Goal: Task Accomplishment & Management: Complete application form

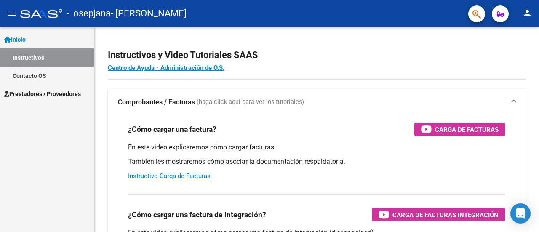
click at [25, 37] on span "Inicio" at bounding box center [14, 39] width 21 height 9
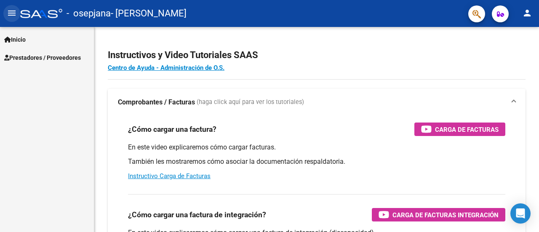
click at [11, 16] on mat-icon "menu" at bounding box center [12, 13] width 10 height 10
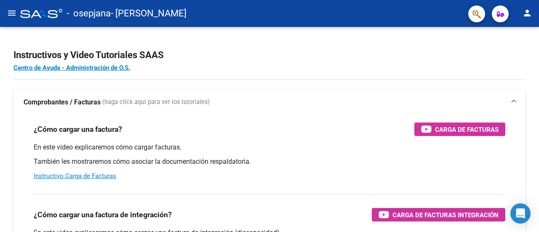
click at [11, 15] on mat-icon "menu" at bounding box center [12, 13] width 10 height 10
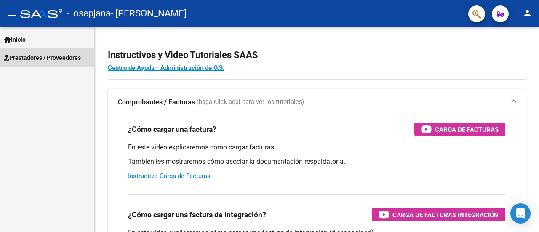
click at [60, 60] on span "Prestadores / Proveedores" at bounding box center [42, 57] width 77 height 9
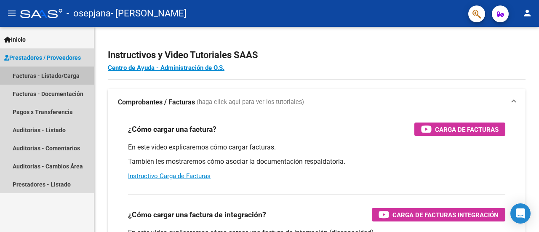
click at [51, 78] on link "Facturas - Listado/Carga" at bounding box center [47, 76] width 94 height 18
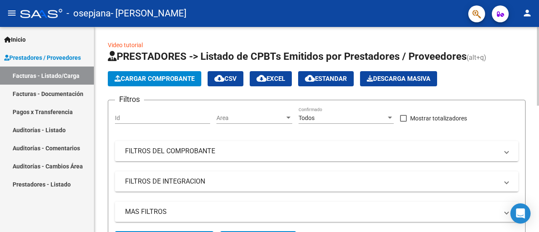
click at [142, 78] on span "Cargar Comprobante" at bounding box center [155, 79] width 80 height 8
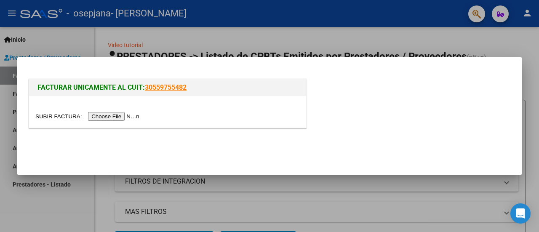
click at [107, 115] on input "file" at bounding box center [88, 116] width 107 height 9
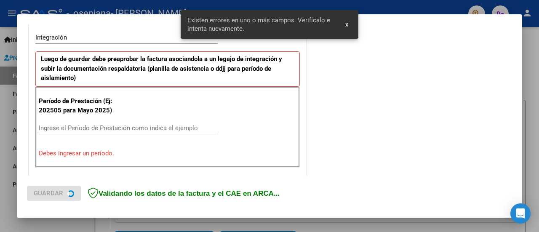
scroll to position [210, 0]
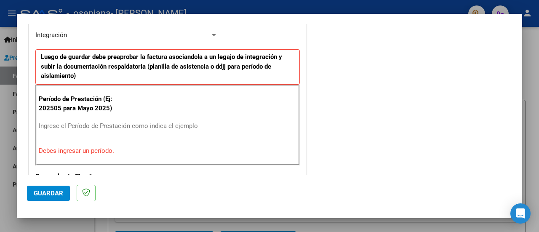
click at [123, 126] on input "Ingrese el Período de Prestación como indica el ejemplo" at bounding box center [128, 126] width 178 height 8
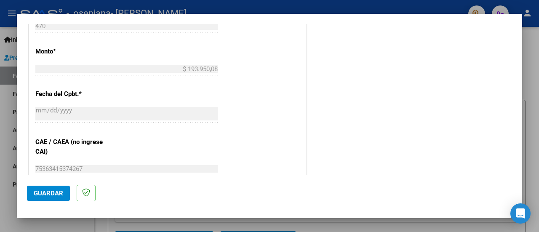
scroll to position [505, 0]
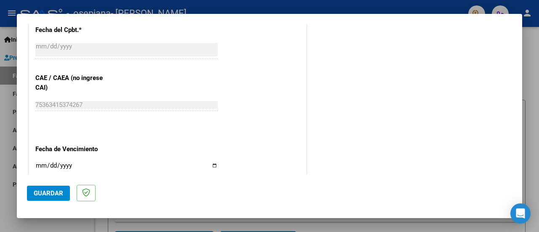
type input "202508"
click at [36, 165] on input "Ingresar la fecha" at bounding box center [126, 168] width 182 height 13
click at [37, 164] on input "Ingresar la fecha" at bounding box center [126, 168] width 182 height 13
type input "[DATE]"
click at [43, 192] on span "Guardar" at bounding box center [48, 194] width 29 height 8
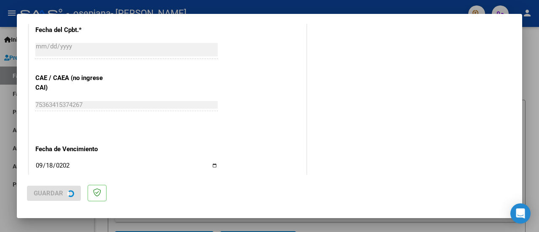
scroll to position [0, 0]
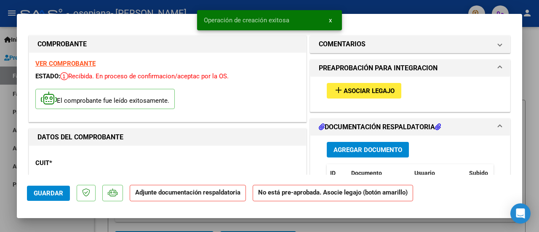
click at [371, 89] on span "Asociar Legajo" at bounding box center [369, 91] width 51 height 8
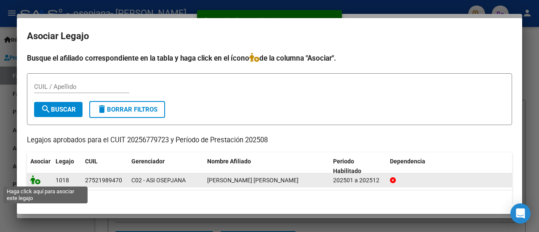
click at [39, 184] on icon at bounding box center [35, 179] width 10 height 9
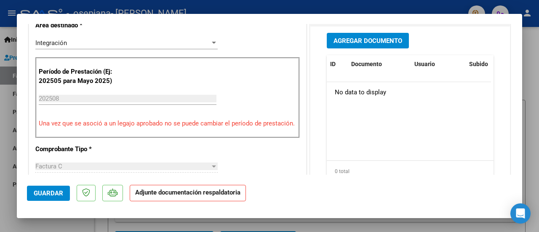
scroll to position [211, 0]
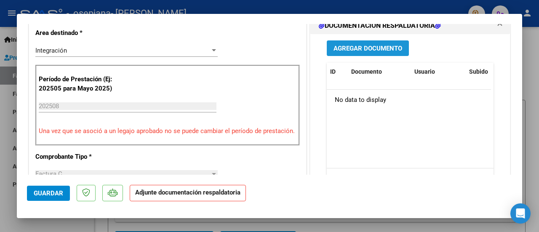
click at [354, 52] on span "Agregar Documento" at bounding box center [368, 49] width 69 height 8
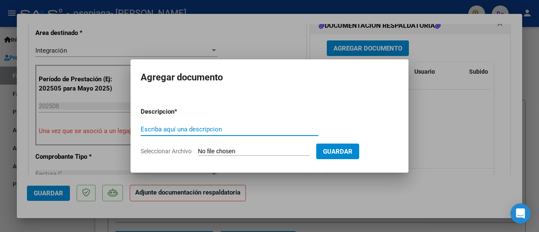
click at [153, 127] on input "Escriba aquí una descripcion" at bounding box center [230, 130] width 178 height 8
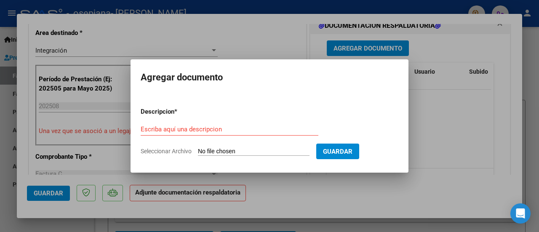
click at [227, 148] on input "Seleccionar Archivo" at bounding box center [254, 152] width 112 height 8
type input "C:\fakepath\cae.pdf"
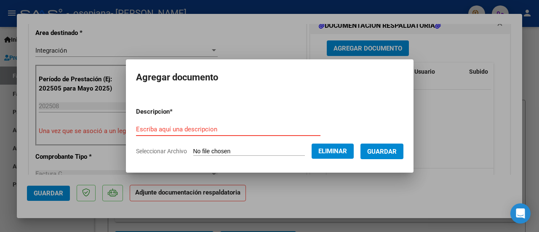
click at [201, 130] on input "Escriba aquí una descripcion" at bounding box center [228, 130] width 185 height 8
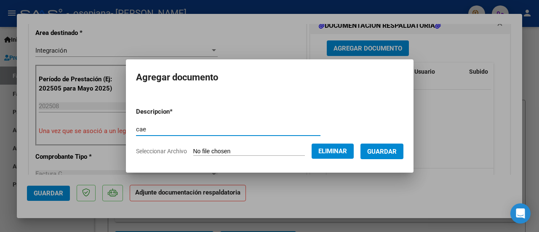
type input "cae"
click at [389, 153] on span "Guardar" at bounding box center [381, 152] width 29 height 8
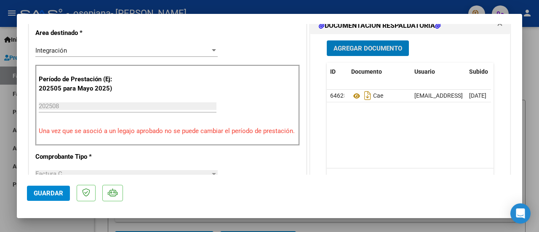
click at [381, 50] on button "Agregar Documento" at bounding box center [368, 48] width 82 height 16
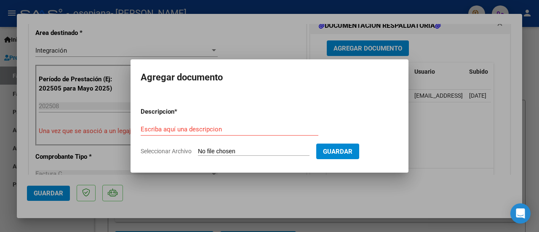
click at [226, 151] on input "Seleccionar Archivo" at bounding box center [254, 152] width 112 height 8
type input "C:\fakepath\asist transp.pdf"
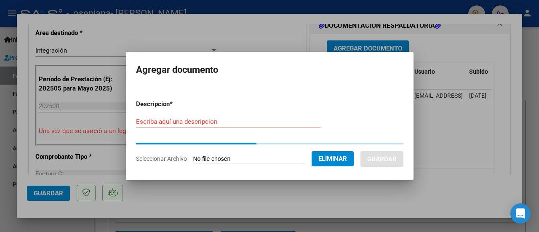
click at [203, 139] on form "Descripcion * Escriba aquí una descripcion Seleccionar Archivo Eliminar Guardar" at bounding box center [270, 131] width 268 height 77
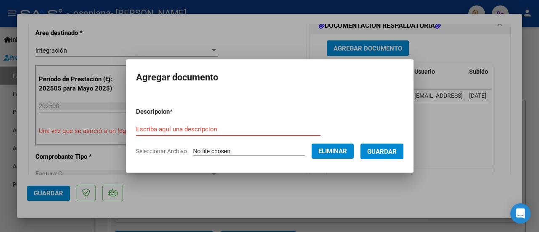
click at [203, 129] on input "Escriba aquí una descripcion" at bounding box center [228, 130] width 185 height 8
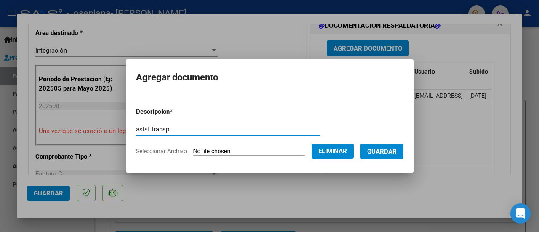
type input "asist transp"
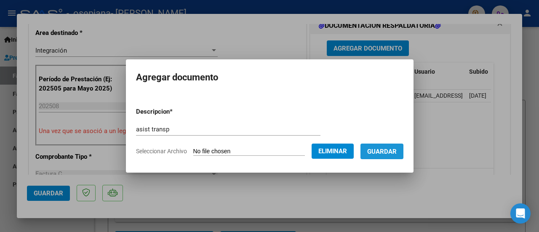
click at [388, 154] on span "Guardar" at bounding box center [381, 152] width 29 height 8
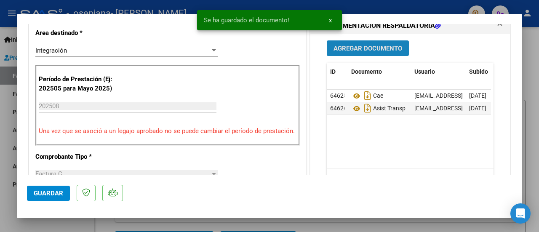
click at [364, 52] on span "Agregar Documento" at bounding box center [368, 49] width 69 height 8
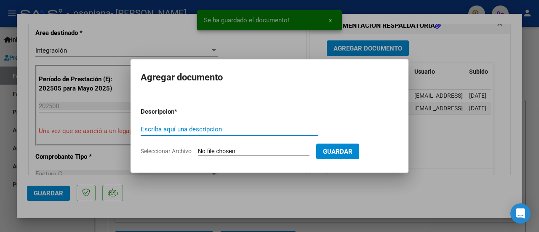
click at [220, 151] on input "Seleccionar Archivo" at bounding box center [254, 152] width 112 height 8
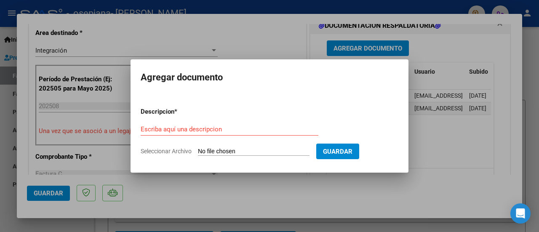
type input "C:\fakepath\asist escuela.pdf"
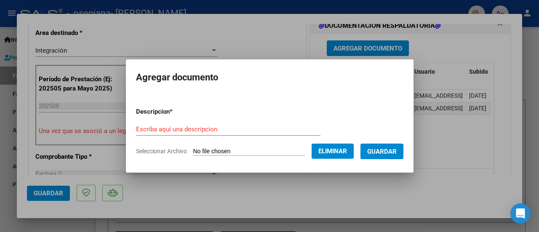
click at [284, 128] on input "Escriba aquí una descripcion" at bounding box center [228, 130] width 185 height 8
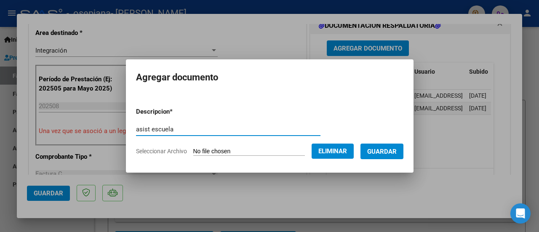
type input "asist escuela"
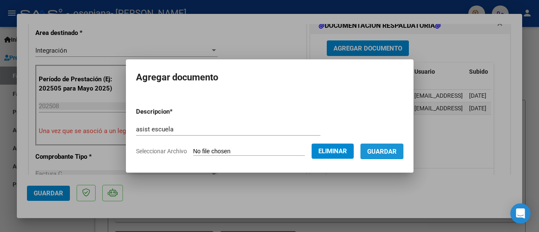
click at [386, 151] on span "Guardar" at bounding box center [381, 152] width 29 height 8
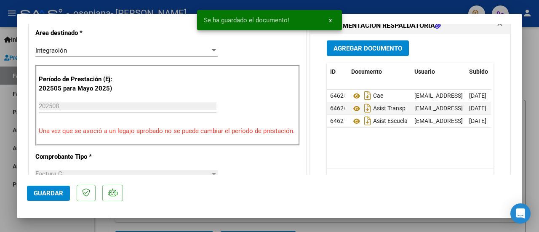
click at [46, 201] on mat-dialog-actions "Guardar" at bounding box center [269, 191] width 485 height 33
click at [46, 196] on span "Guardar" at bounding box center [48, 194] width 29 height 8
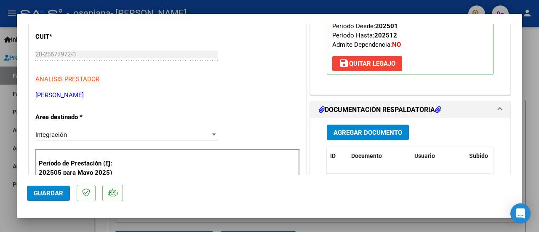
scroll to position [0, 0]
